Goal: Transaction & Acquisition: Purchase product/service

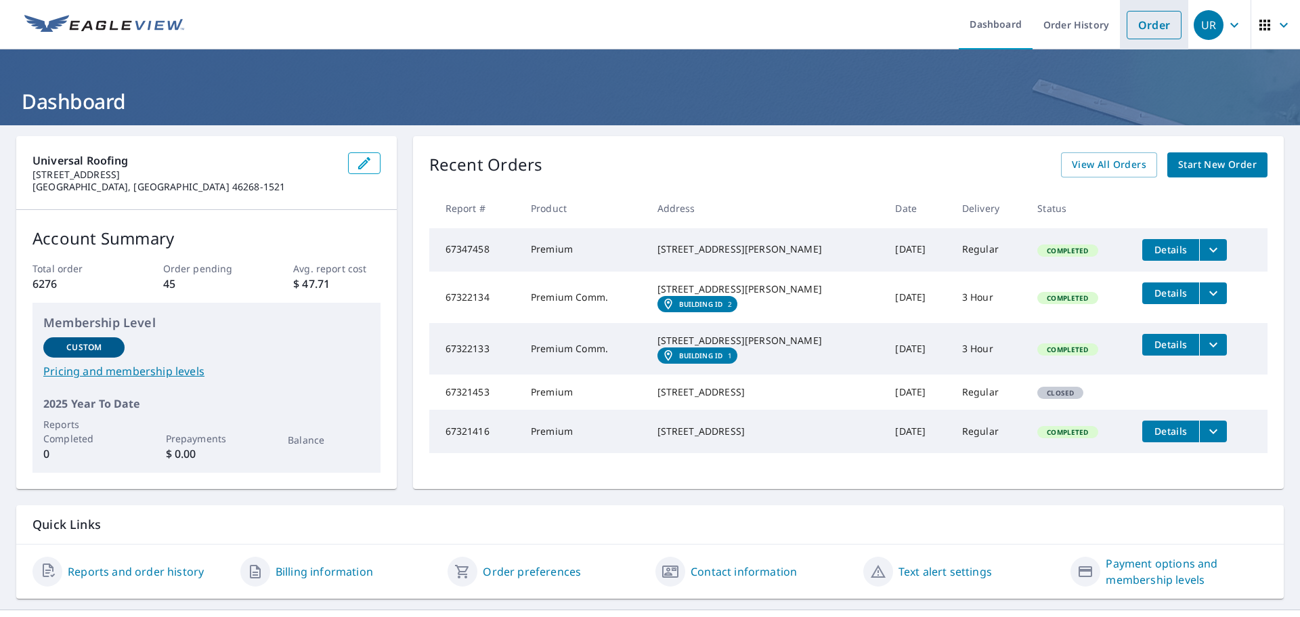
click at [1142, 28] on link "Order" at bounding box center [1154, 25] width 55 height 28
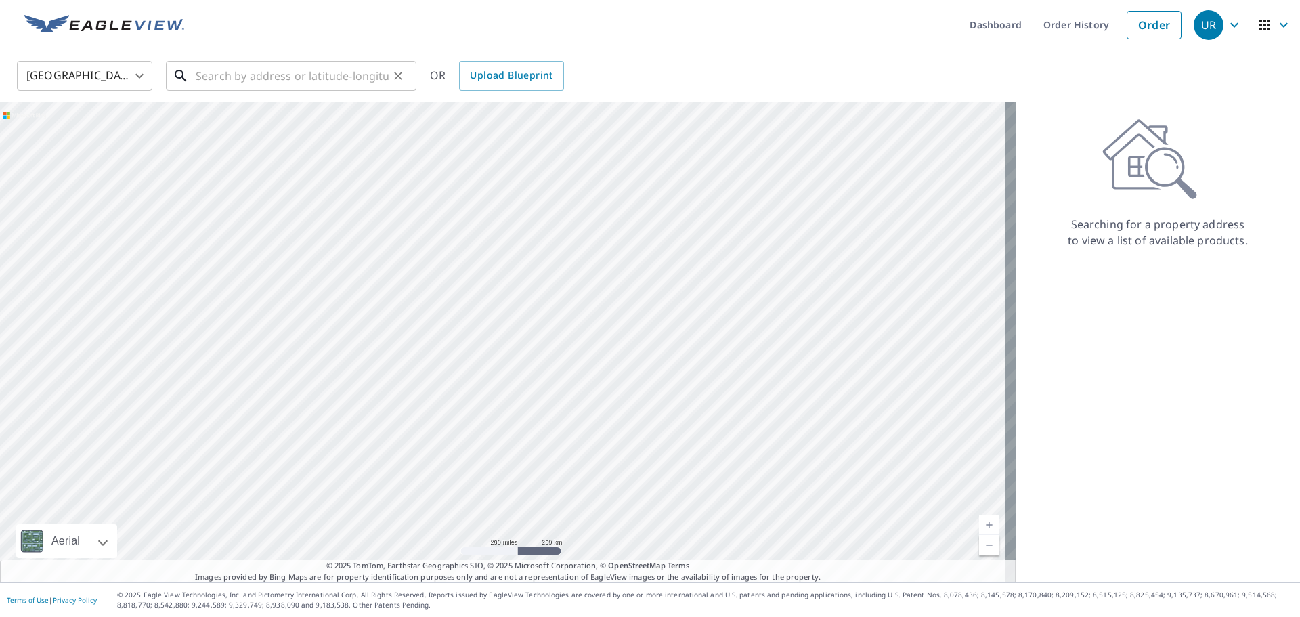
click at [219, 74] on input "text" at bounding box center [292, 76] width 193 height 38
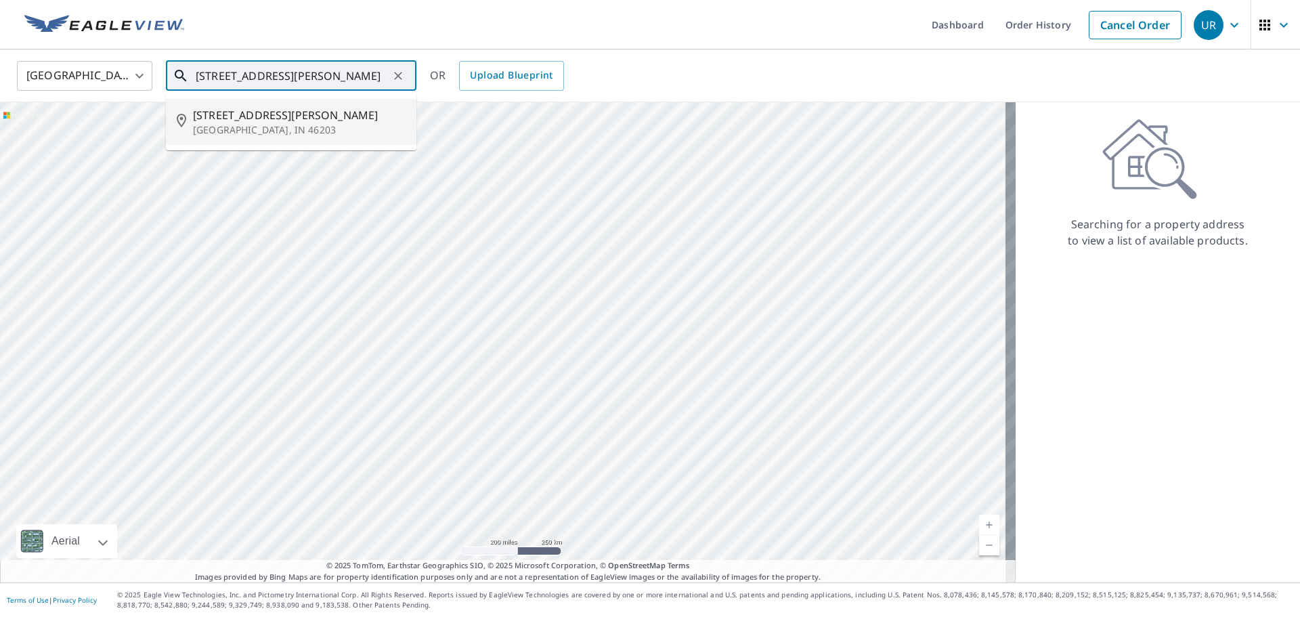
click at [231, 112] on span "[STREET_ADDRESS][PERSON_NAME]" at bounding box center [299, 115] width 213 height 16
type input "[STREET_ADDRESS][PERSON_NAME]"
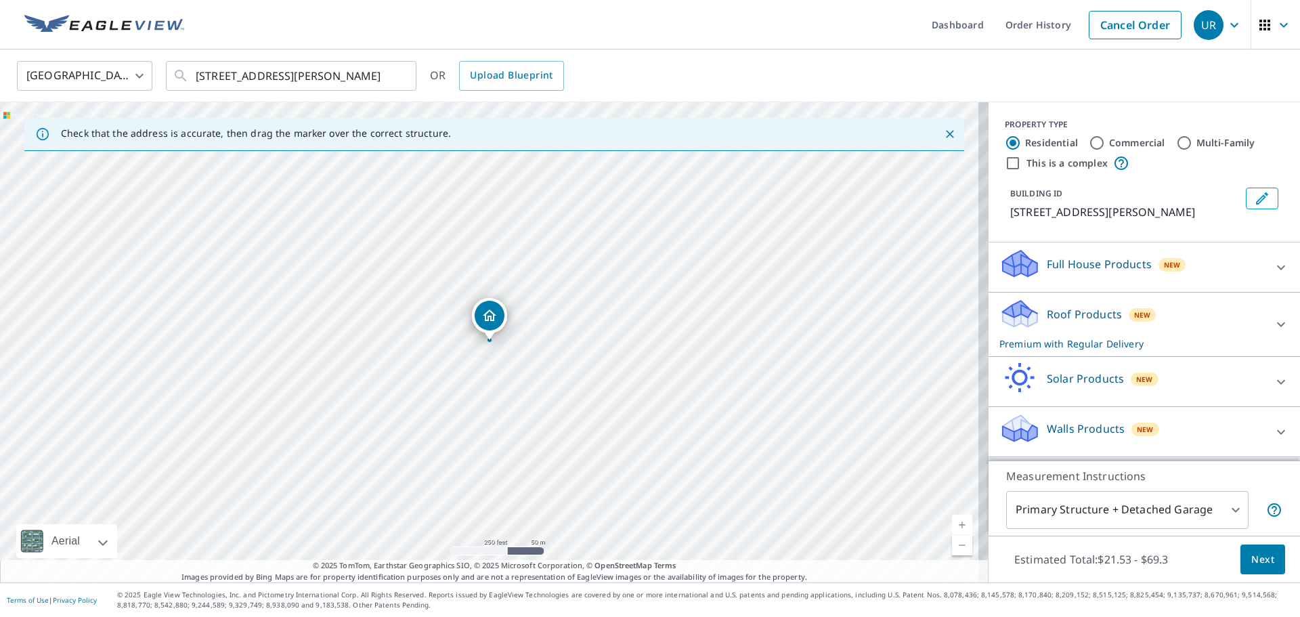
click at [1225, 509] on body "UR UR Dashboard Order History Cancel Order UR [GEOGRAPHIC_DATA] [GEOGRAPHIC_DAT…" at bounding box center [650, 308] width 1300 height 617
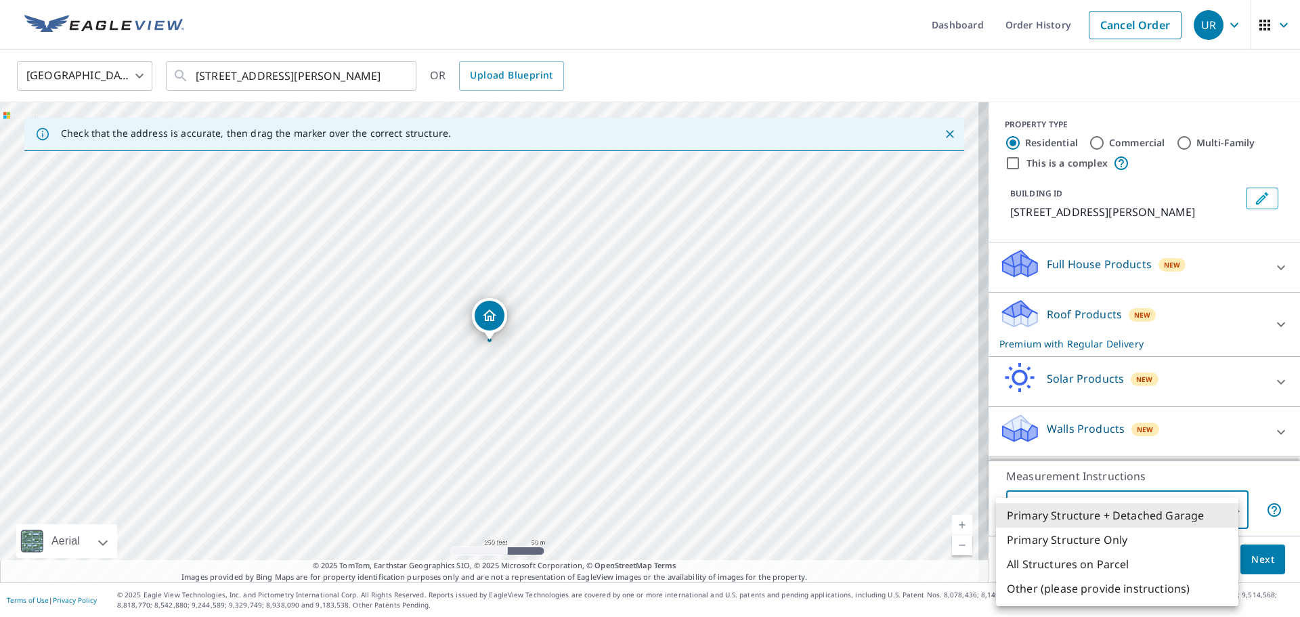
click at [1231, 478] on div at bounding box center [650, 308] width 1300 height 617
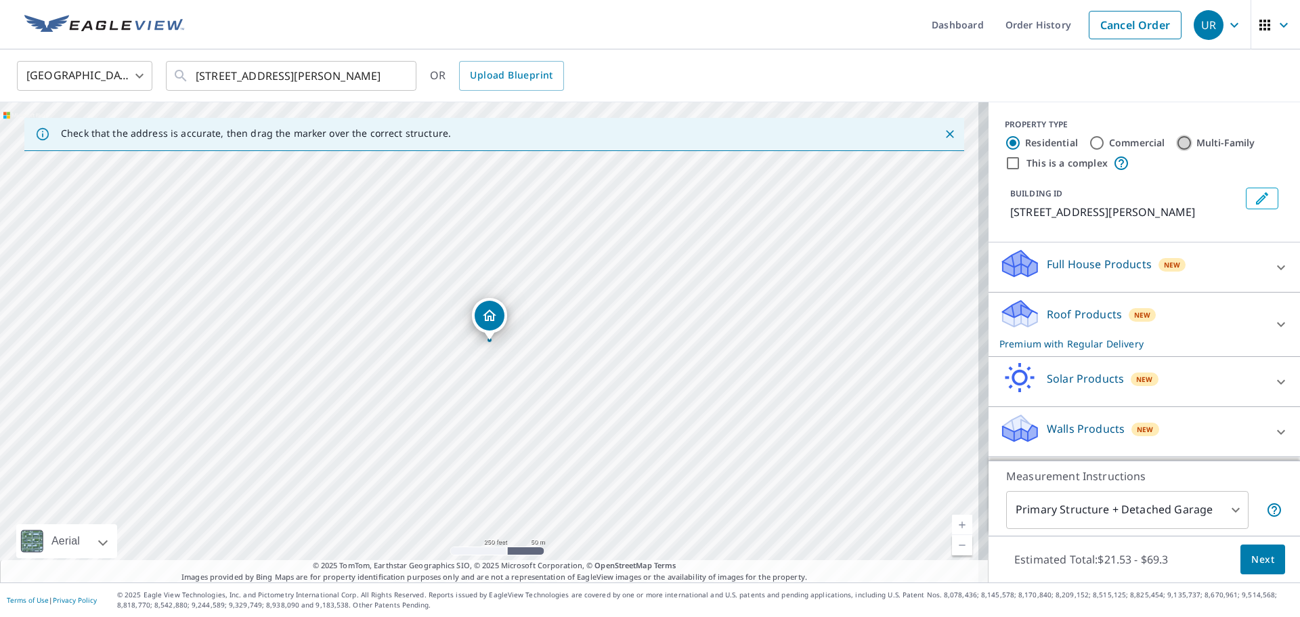
click at [1176, 144] on input "Multi-Family" at bounding box center [1184, 143] width 16 height 16
radio input "true"
type input "2"
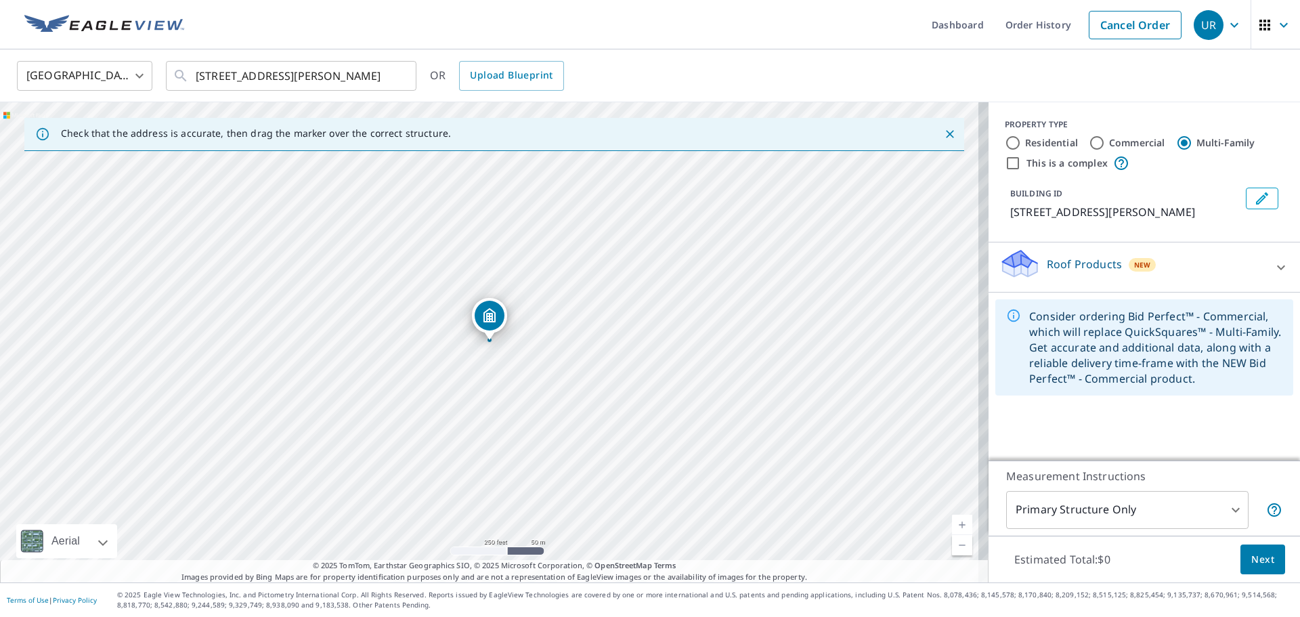
click at [1258, 562] on span "Next" at bounding box center [1263, 559] width 23 height 17
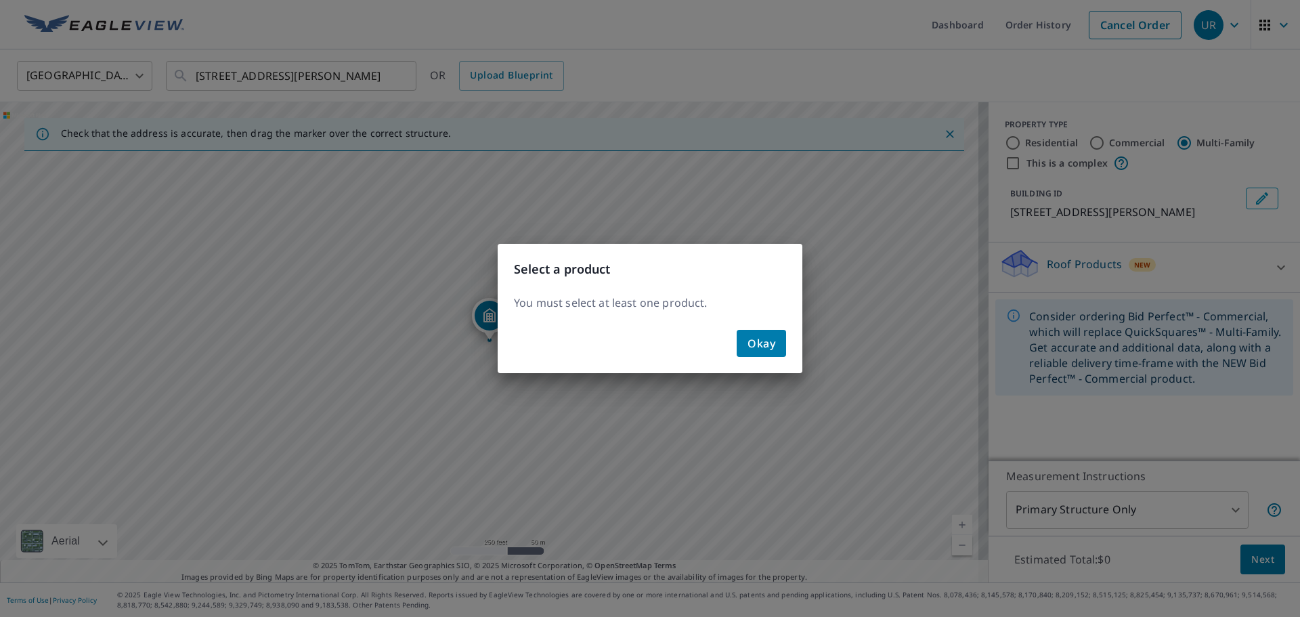
click at [771, 348] on span "Okay" at bounding box center [762, 343] width 28 height 19
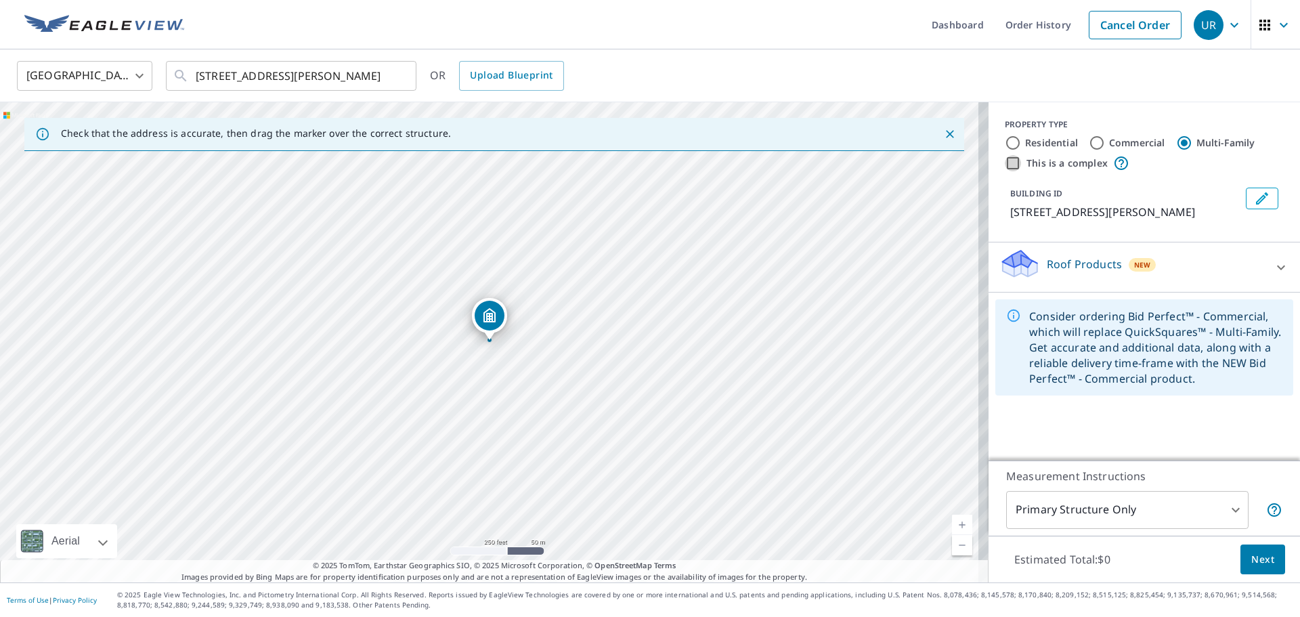
click at [1005, 165] on input "This is a complex" at bounding box center [1013, 163] width 16 height 16
checkbox input "true"
radio input "true"
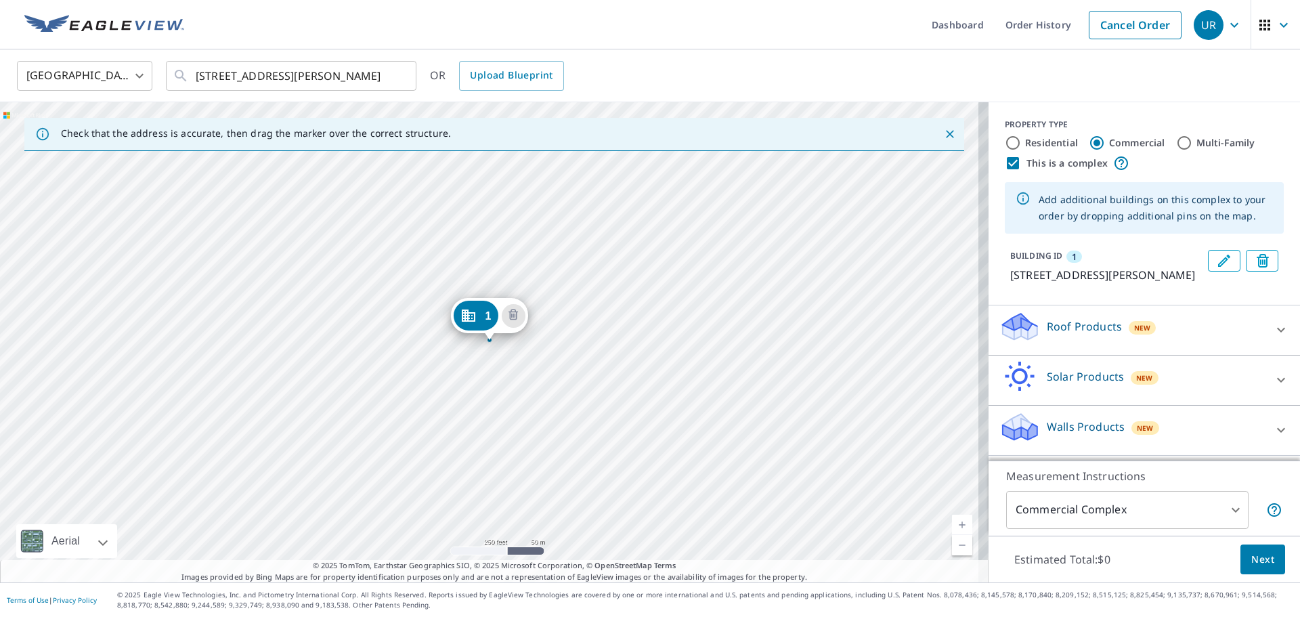
scroll to position [12, 0]
click at [1227, 507] on body "UR UR Dashboard Order History Cancel Order UR [GEOGRAPHIC_DATA] [GEOGRAPHIC_DAT…" at bounding box center [650, 308] width 1300 height 617
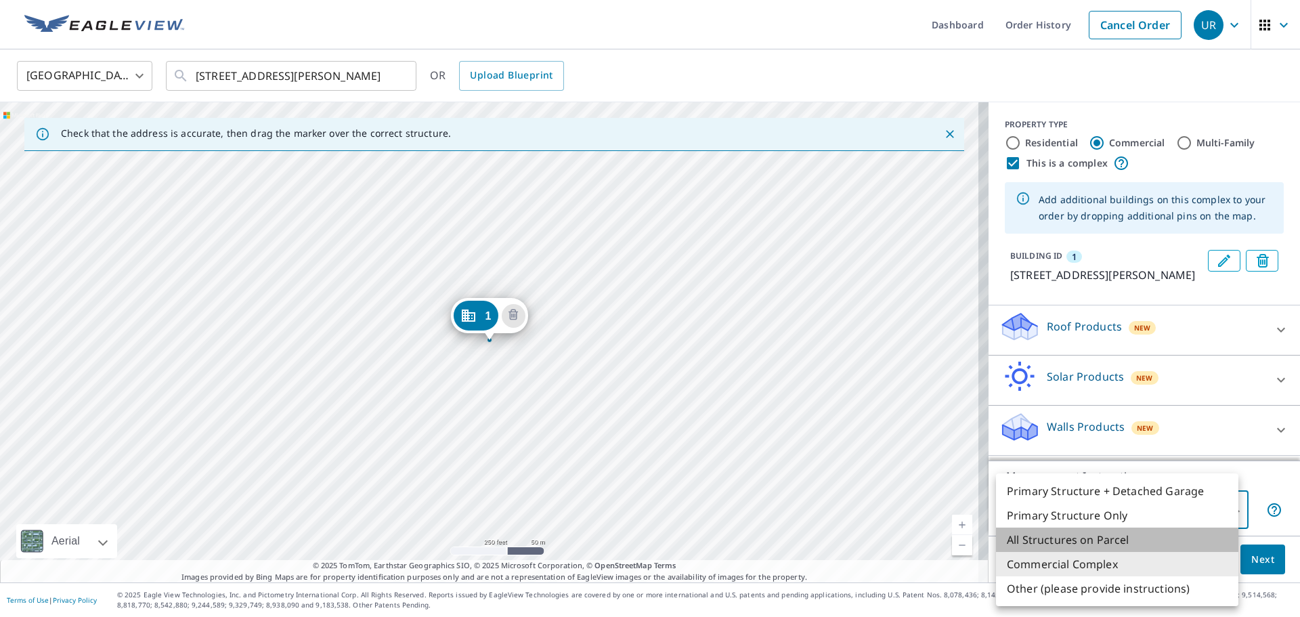
click at [1119, 540] on li "All Structures on Parcel" at bounding box center [1117, 540] width 242 height 24
type input "3"
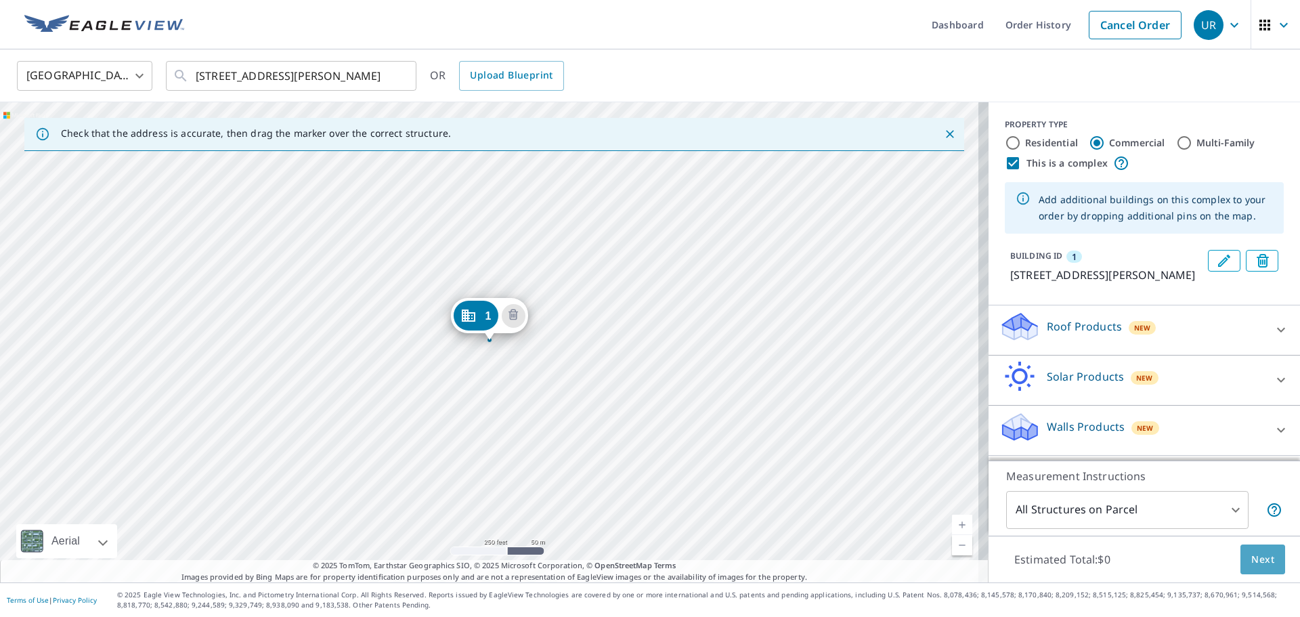
click at [1252, 561] on span "Next" at bounding box center [1263, 559] width 23 height 17
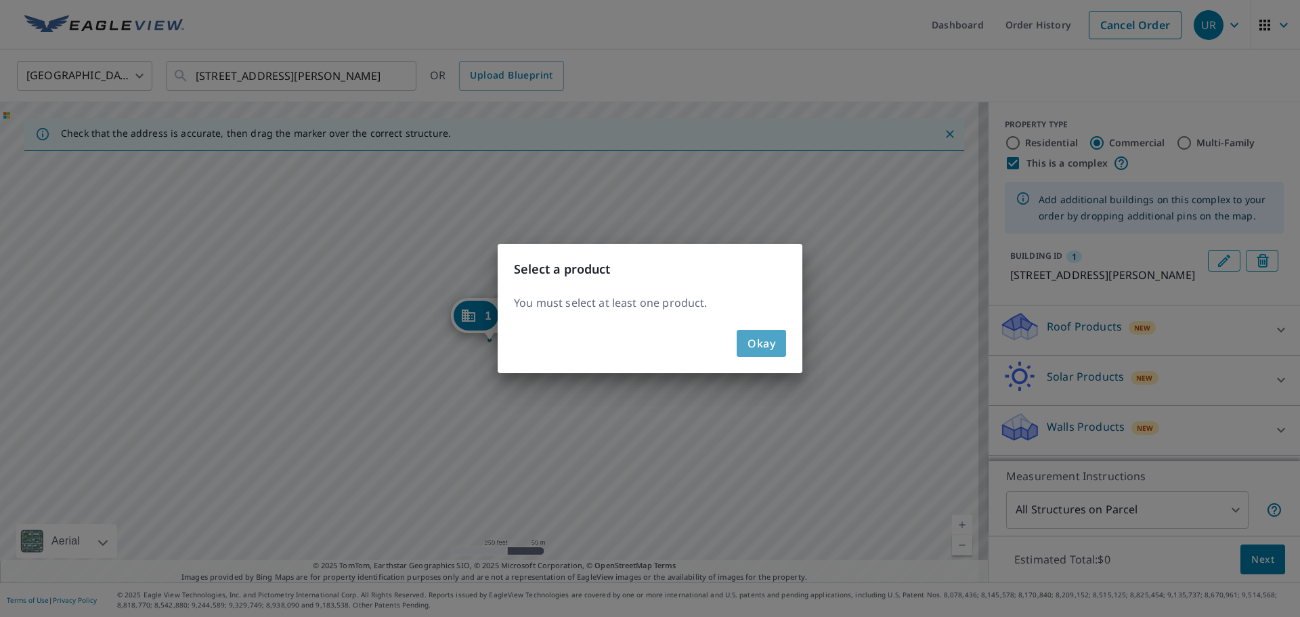
click at [765, 349] on span "Okay" at bounding box center [762, 343] width 28 height 19
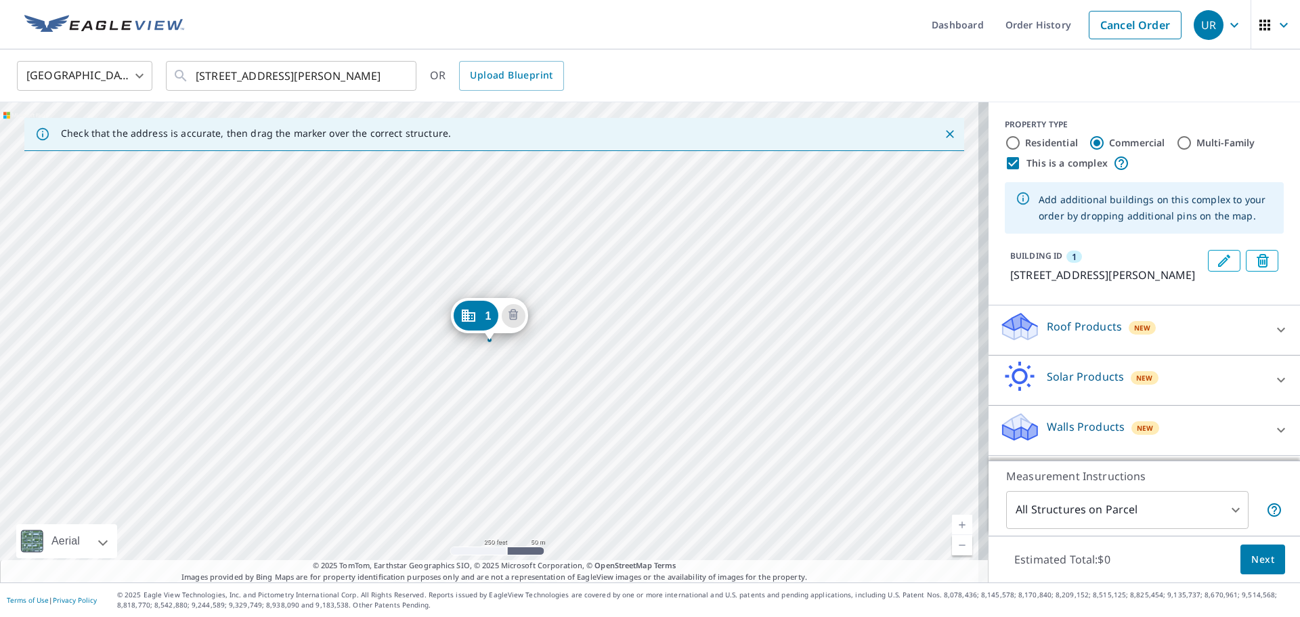
click at [1074, 335] on p "Roof Products" at bounding box center [1084, 326] width 75 height 16
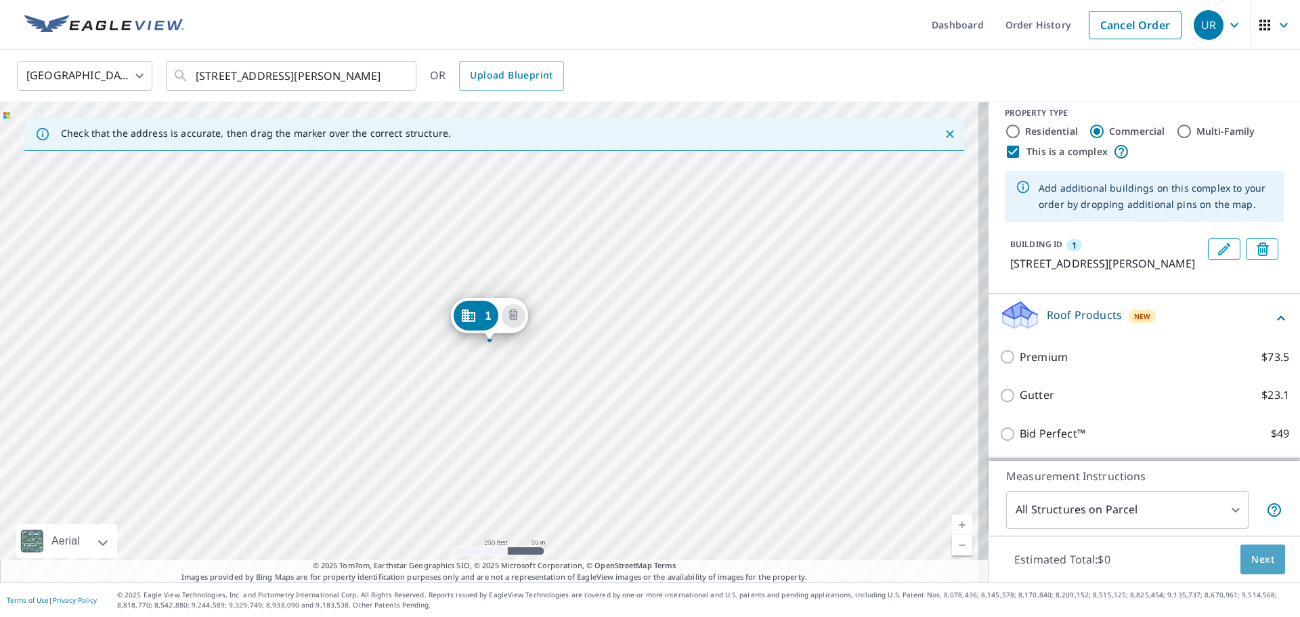
click at [1252, 561] on span "Next" at bounding box center [1263, 559] width 23 height 17
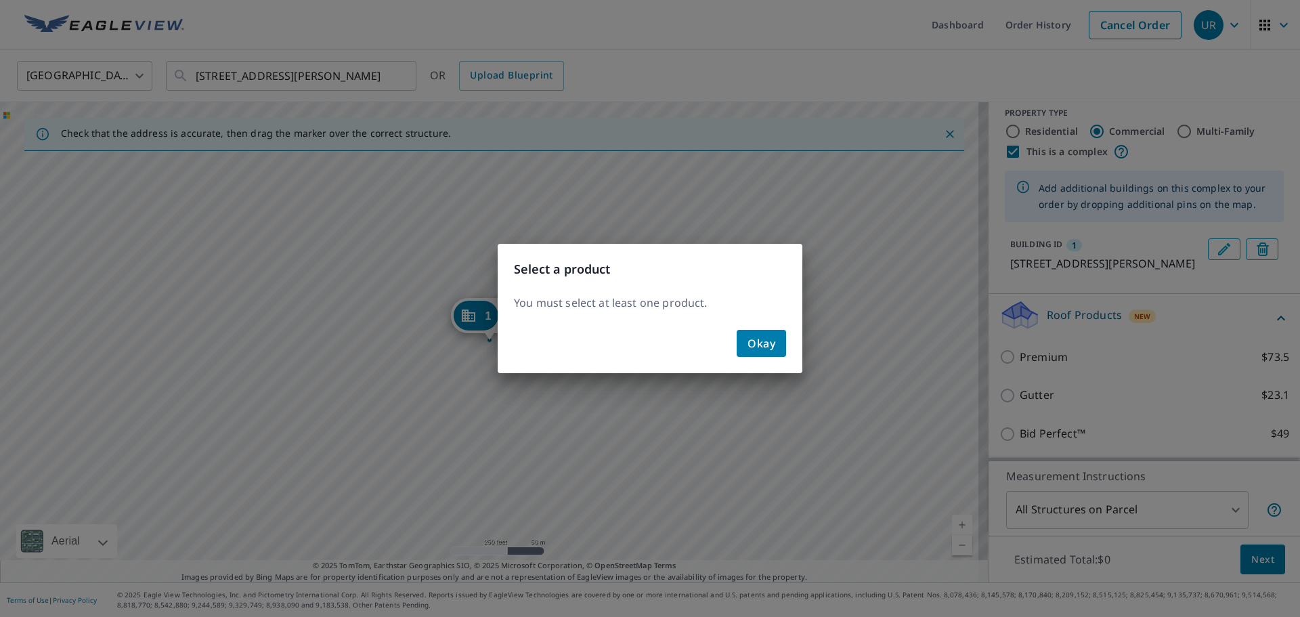
click at [771, 346] on span "Okay" at bounding box center [762, 343] width 28 height 19
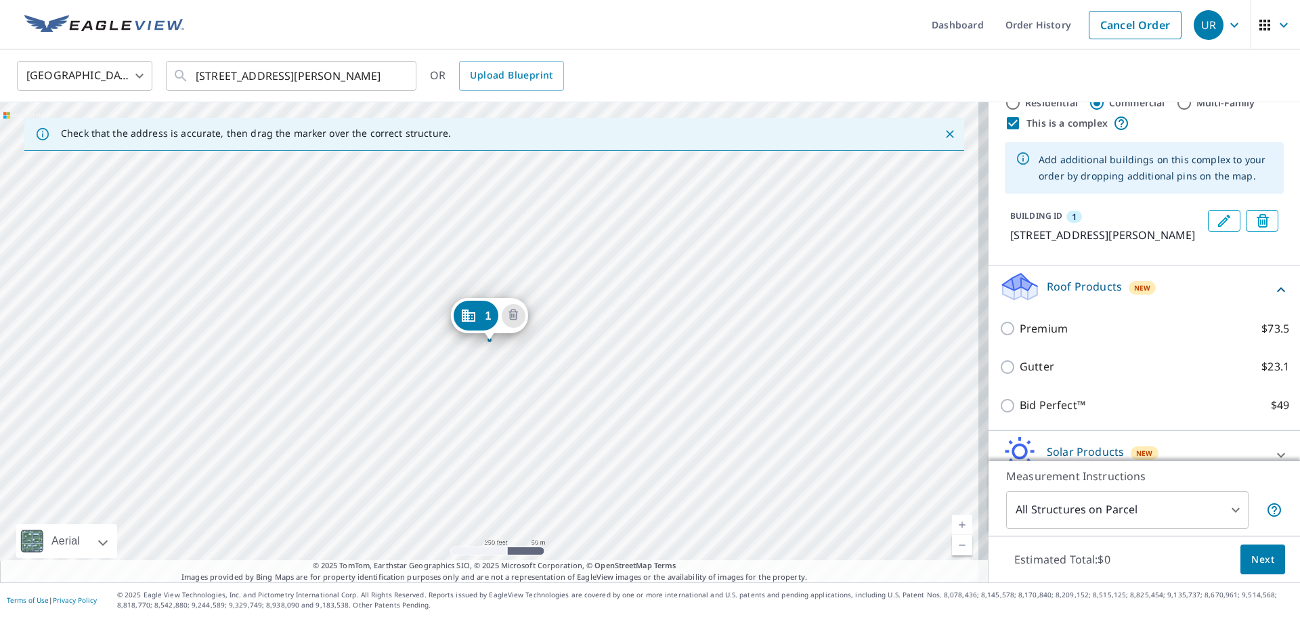
scroll to position [43, 0]
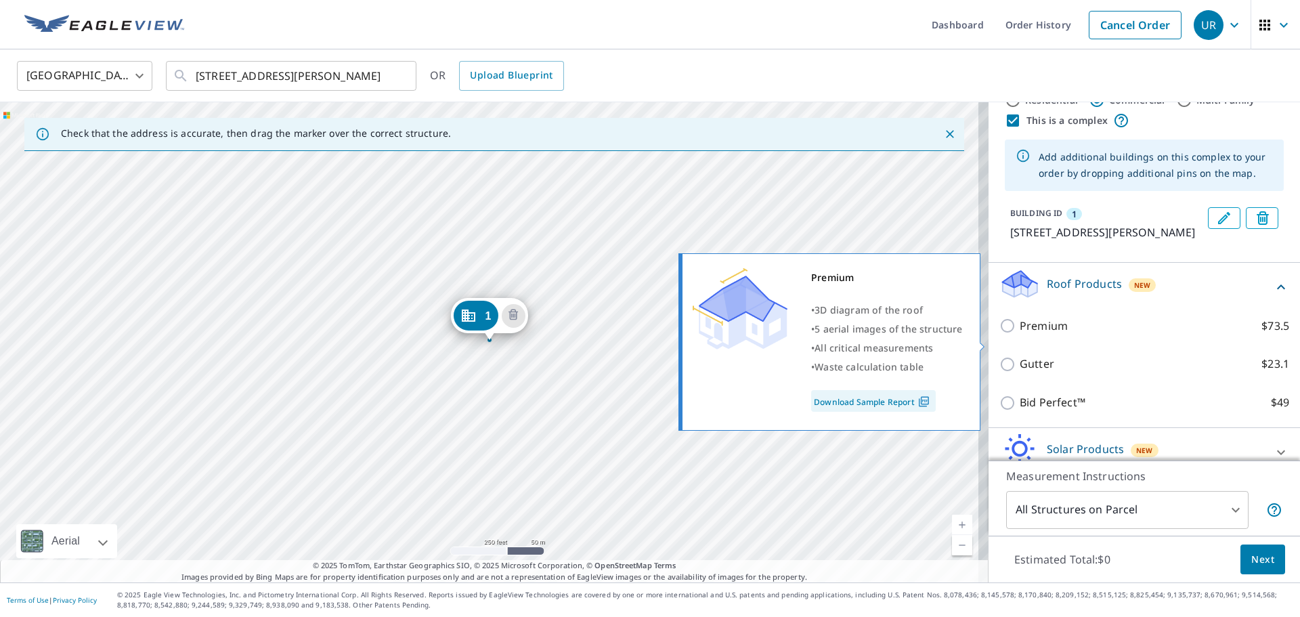
click at [1000, 334] on input "Premium $73.5" at bounding box center [1010, 326] width 20 height 16
checkbox input "true"
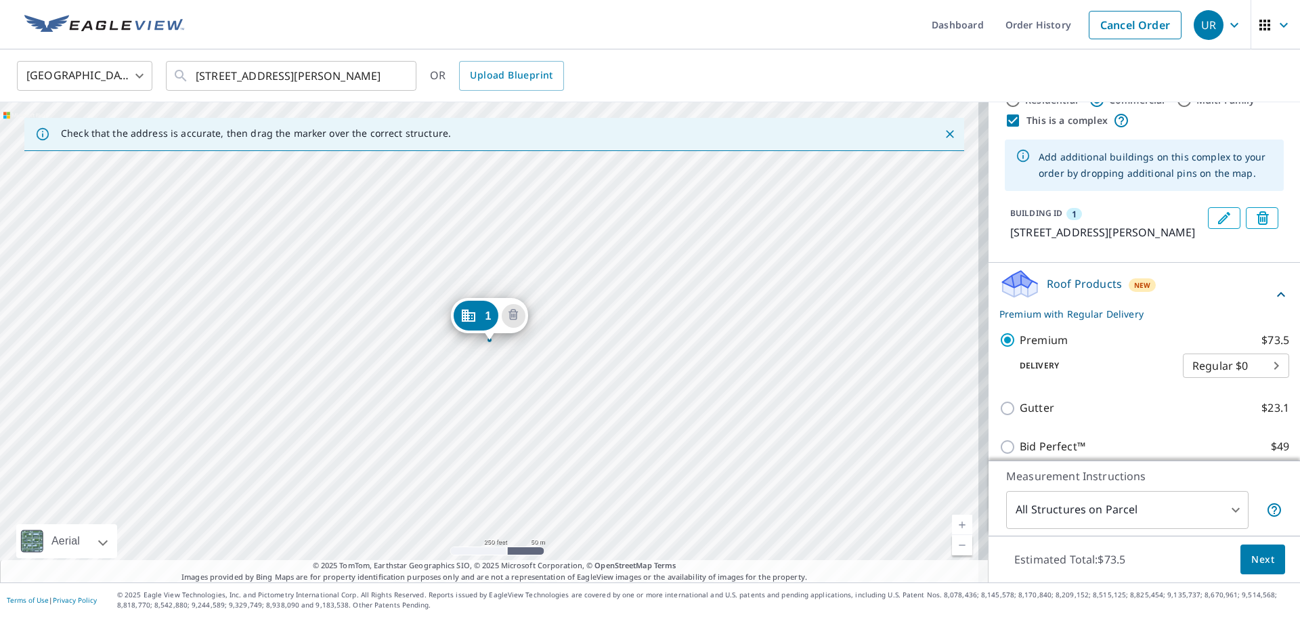
click at [1254, 557] on span "Next" at bounding box center [1263, 559] width 23 height 17
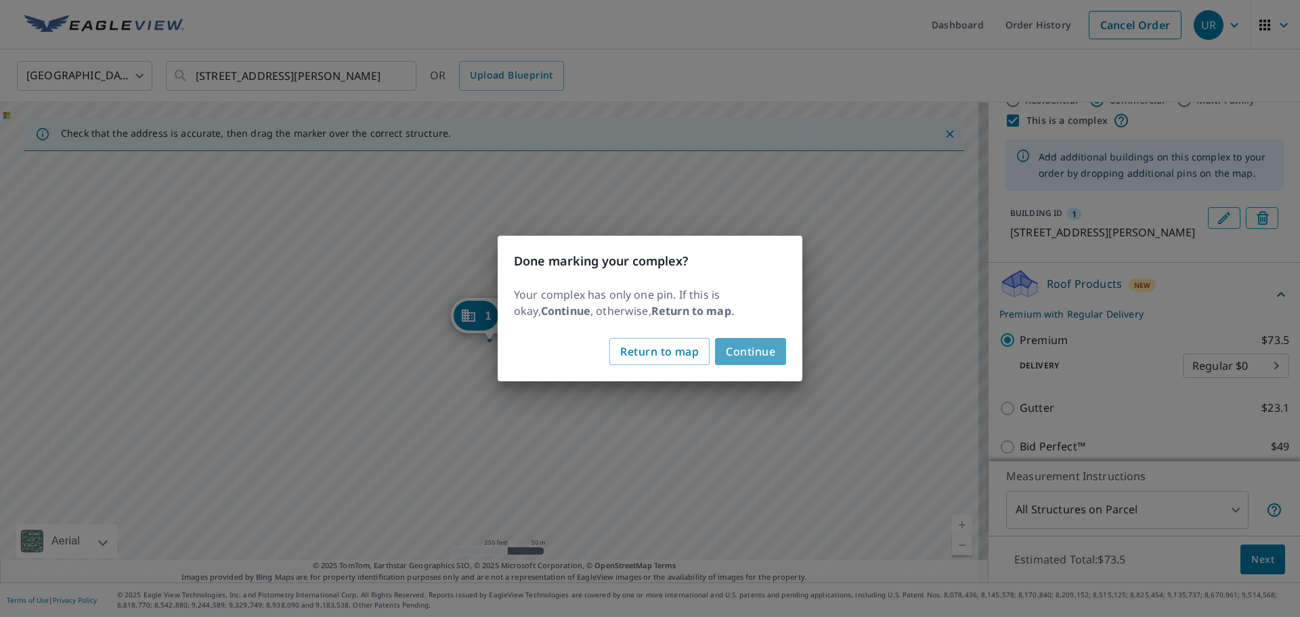
click at [765, 356] on span "Continue" at bounding box center [750, 351] width 49 height 19
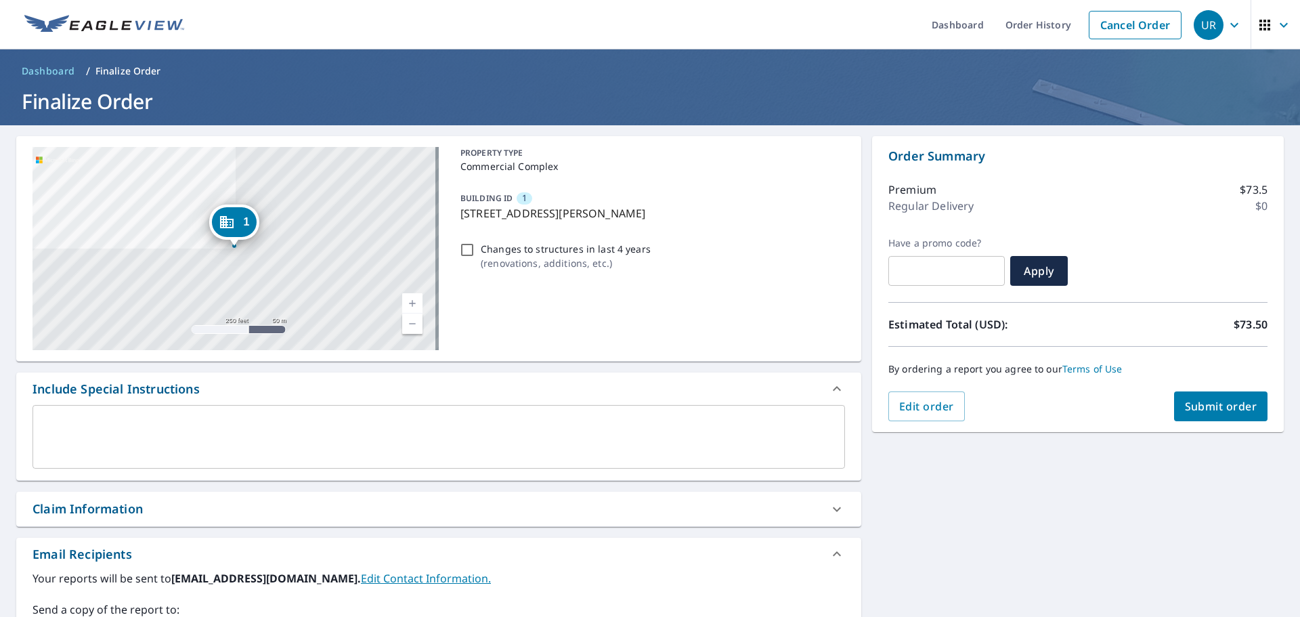
click at [1201, 408] on span "Submit order" at bounding box center [1221, 406] width 72 height 15
checkbox input "true"
